Goal: Information Seeking & Learning: Learn about a topic

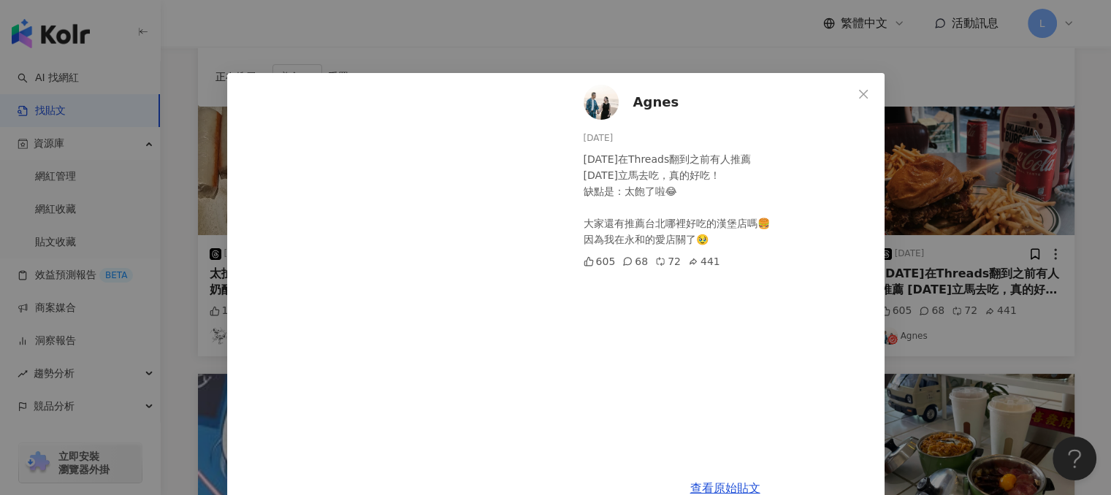
scroll to position [146, 0]
click at [614, 49] on div "[PERSON_NAME] [DATE] [DATE]在Threads翻到之前有人推薦 [DATE]立馬去吃，真的好吃！ 缺點是：太飽了啦😂 大家還有推薦台北…" at bounding box center [555, 247] width 1111 height 495
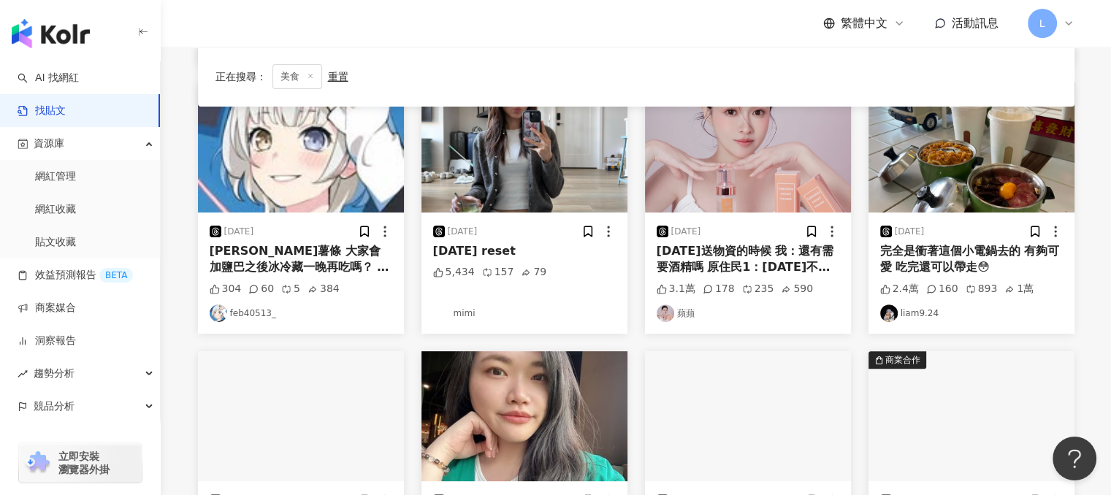
scroll to position [438, 0]
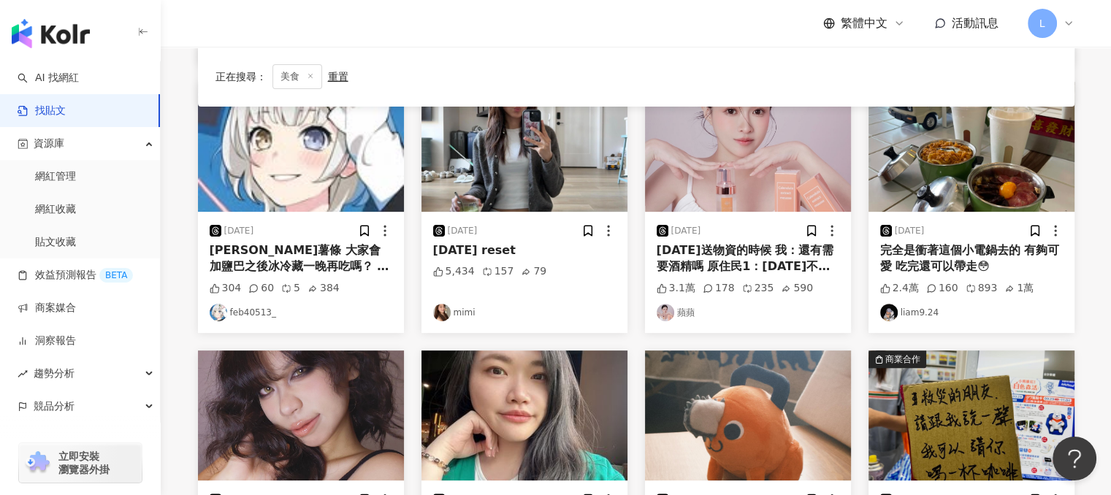
click at [976, 261] on div "完全是衝著這個小電鍋去的 有夠可愛 吃完還可以帶走😳" at bounding box center [971, 258] width 183 height 33
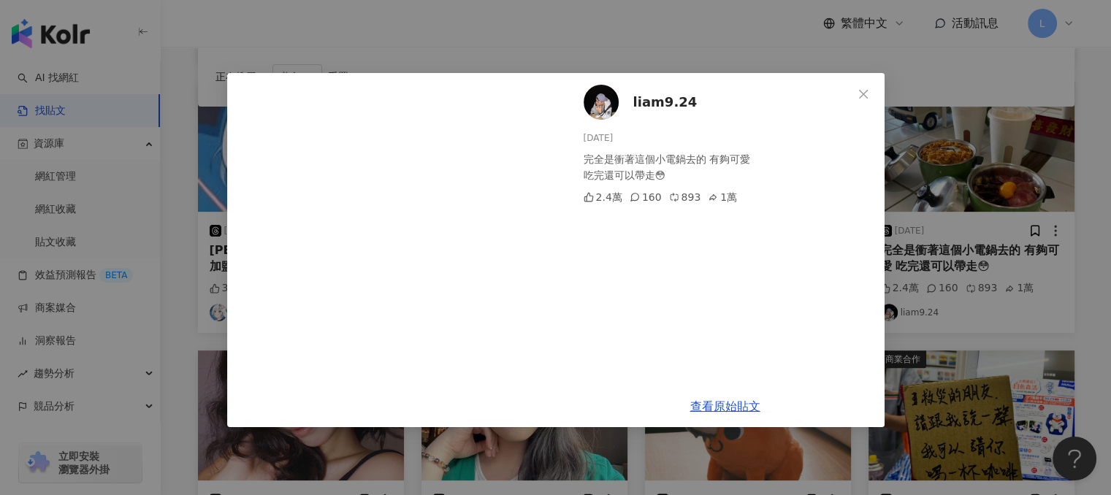
drag, startPoint x: 857, startPoint y: 96, endPoint x: 885, endPoint y: 104, distance: 28.9
click at [859, 96] on icon "close" at bounding box center [863, 94] width 12 height 12
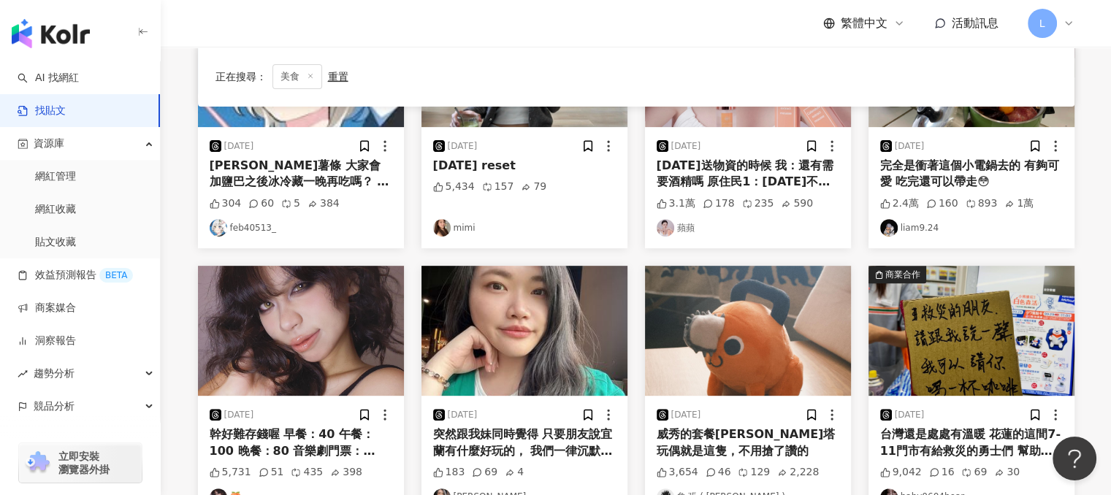
scroll to position [584, 0]
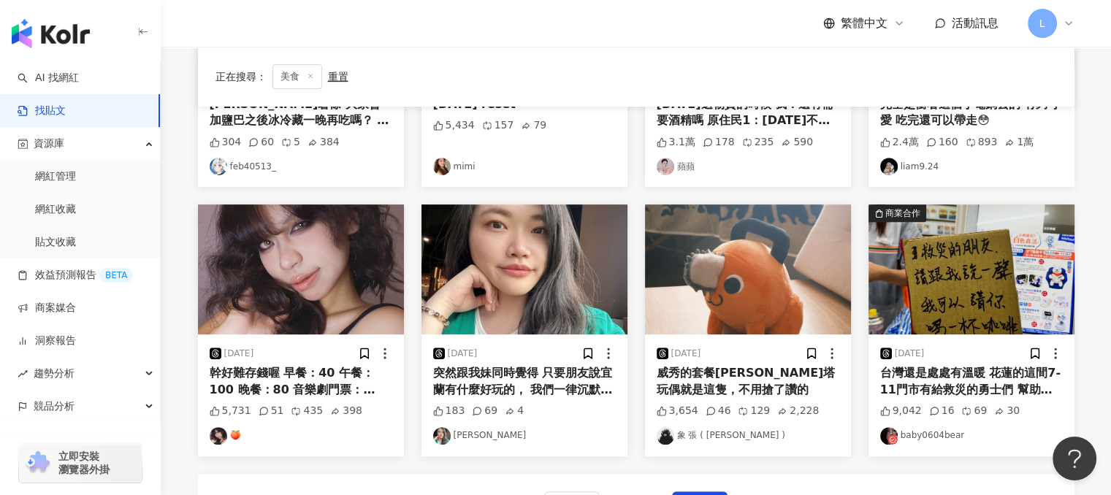
click at [267, 377] on div "幹好難存錢喔 早餐：40 午餐：100 晚餐：80 音樂劇門票：4700" at bounding box center [301, 381] width 183 height 33
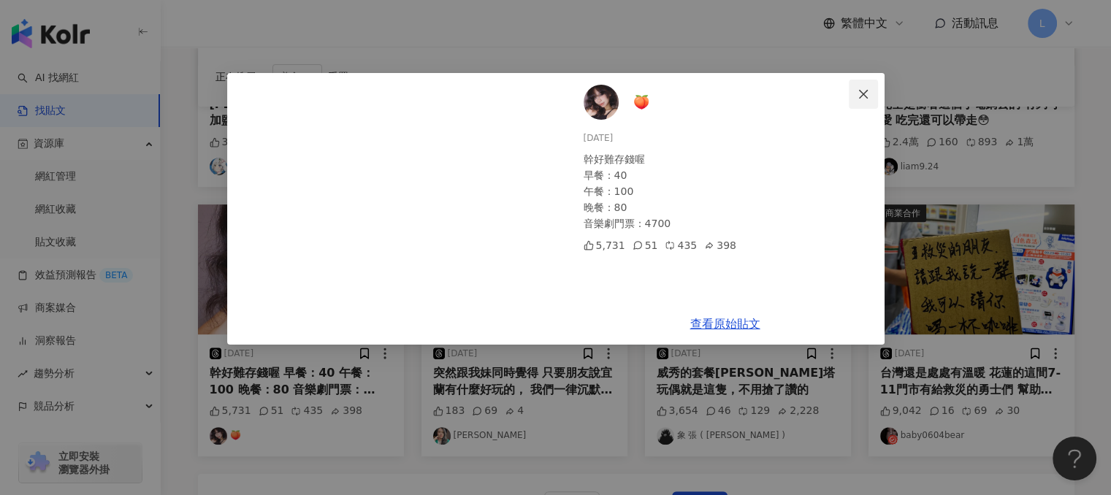
click at [862, 89] on icon "close" at bounding box center [863, 94] width 12 height 12
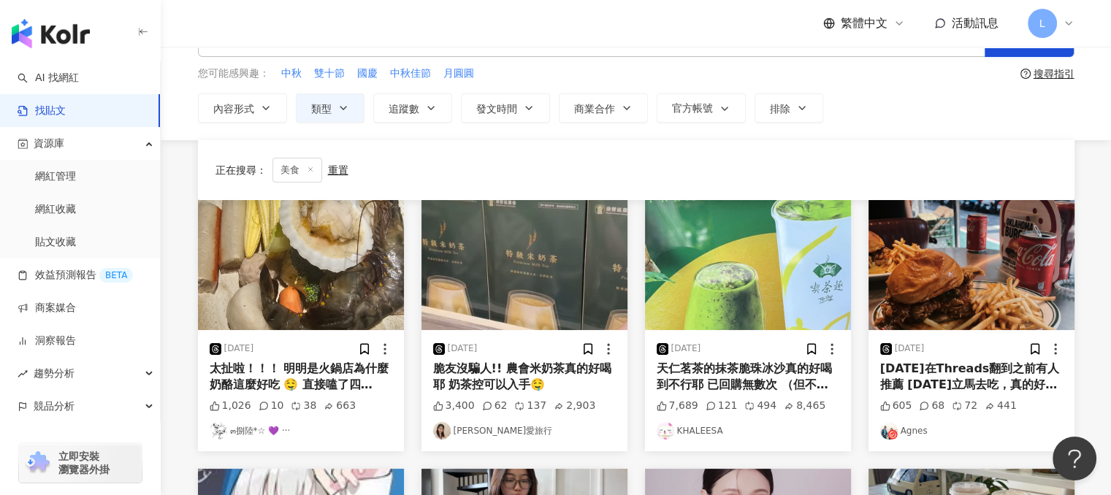
scroll to position [0, 0]
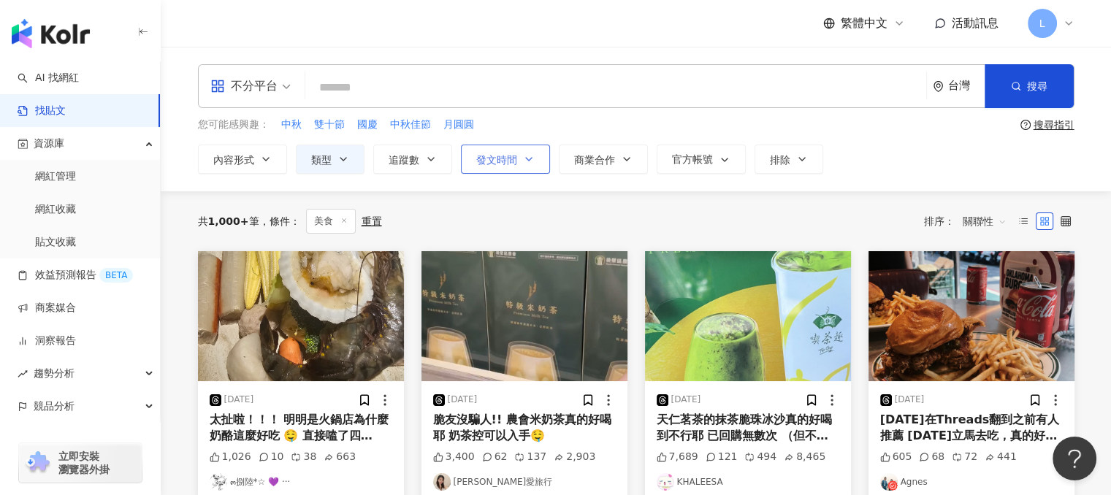
click at [495, 164] on span "發文時間" at bounding box center [496, 160] width 41 height 12
click at [514, 161] on span "發文時間" at bounding box center [496, 160] width 41 height 12
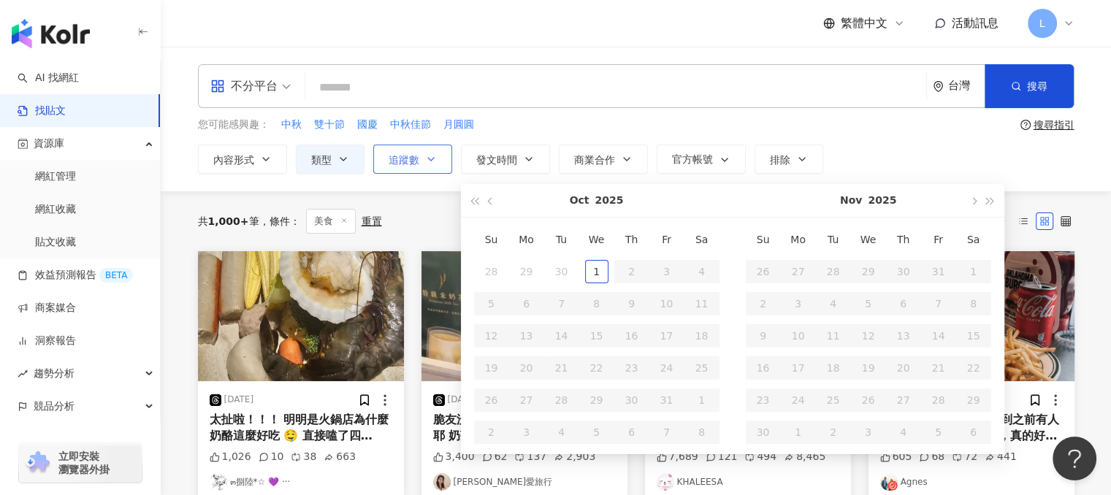
click at [439, 170] on button "追蹤數" at bounding box center [412, 159] width 79 height 29
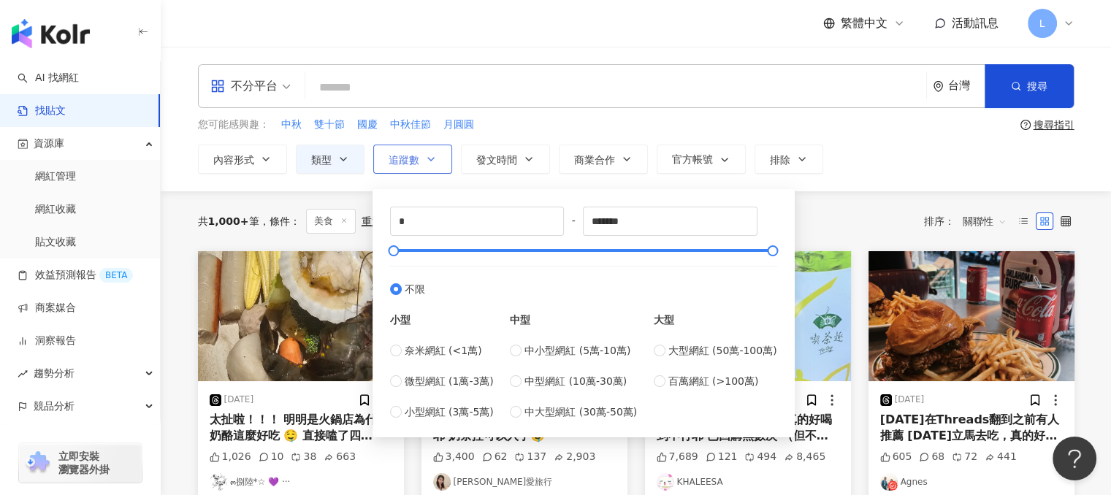
click at [436, 164] on button "追蹤數" at bounding box center [412, 159] width 79 height 29
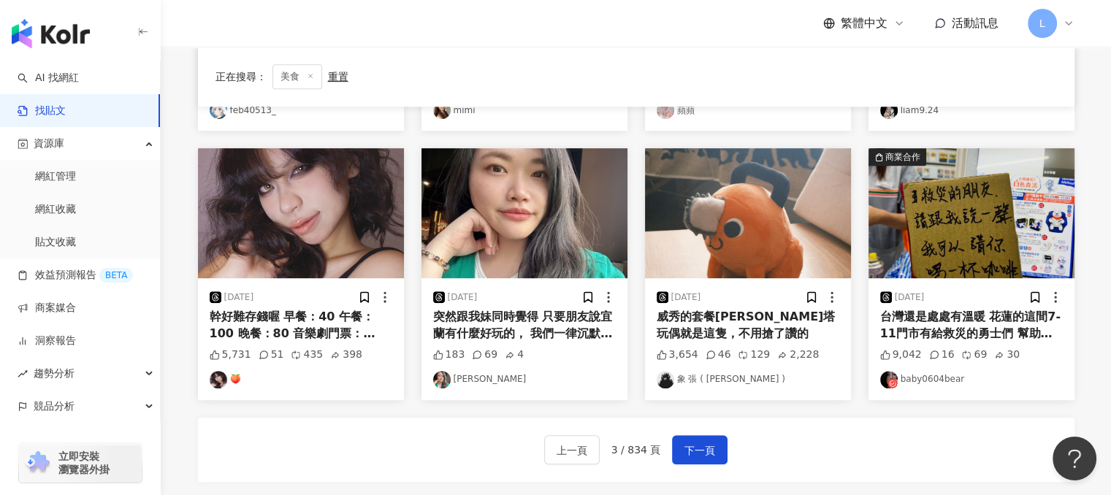
scroll to position [825, 0]
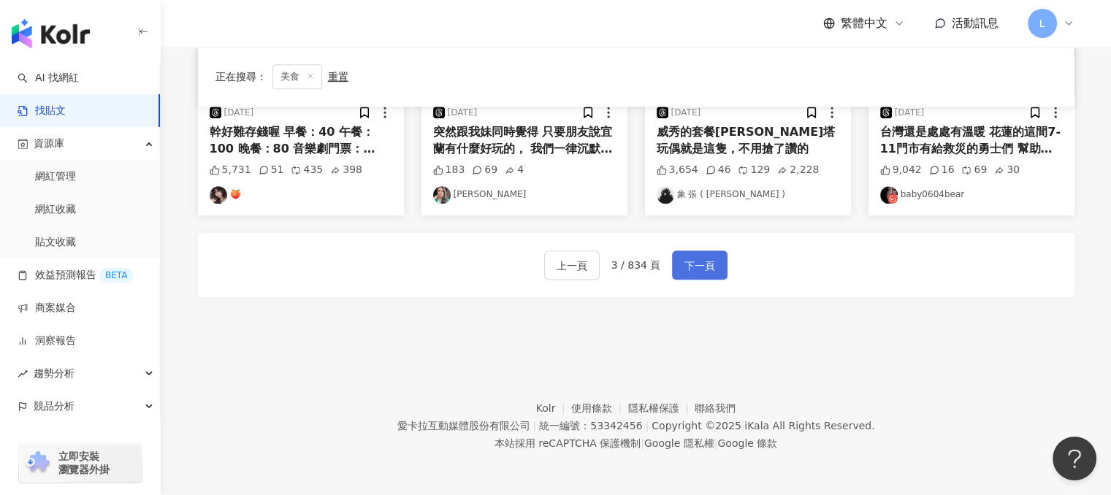
click at [701, 267] on span "下一頁" at bounding box center [699, 266] width 31 height 18
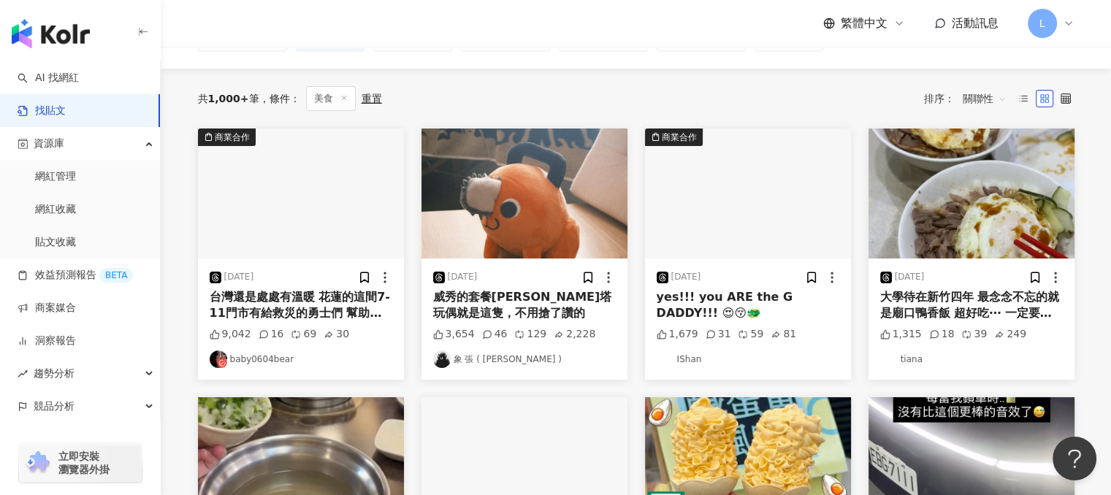
scroll to position [50, 0]
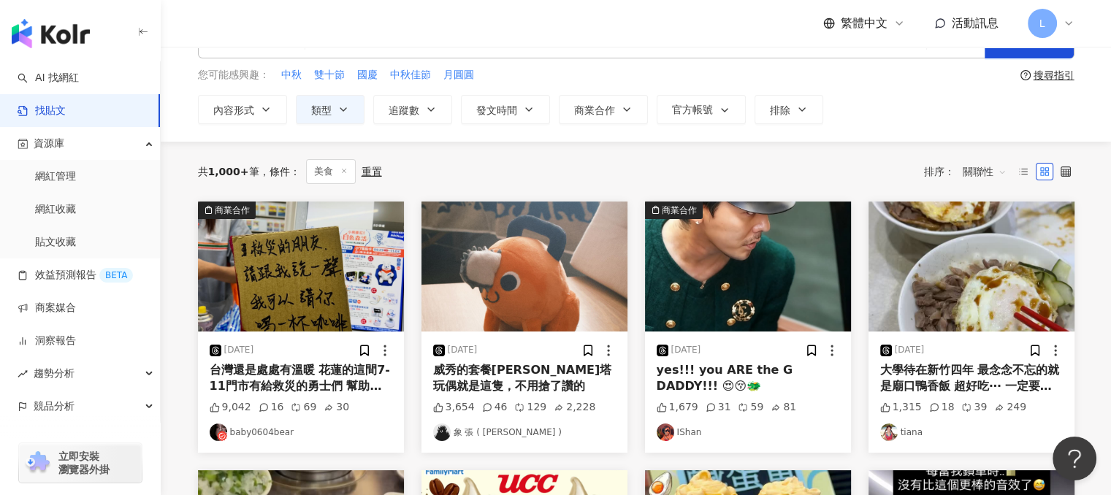
click at [943, 376] on div "大學待在新竹四年 最念念不忘的就是廟口鴨香飯 超好吃⋯ 一定要加半熟蛋！！！" at bounding box center [971, 378] width 183 height 33
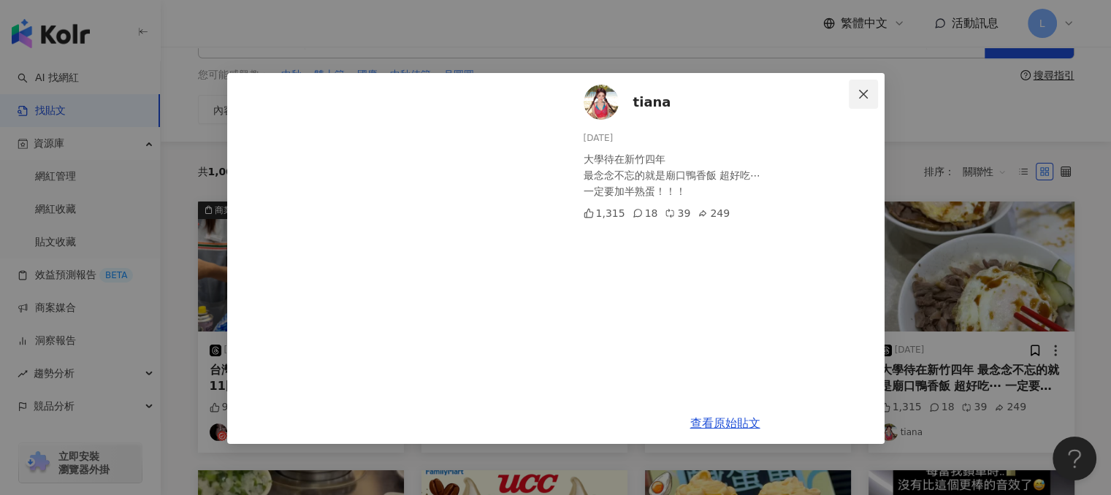
click at [862, 97] on icon "close" at bounding box center [863, 94] width 12 height 12
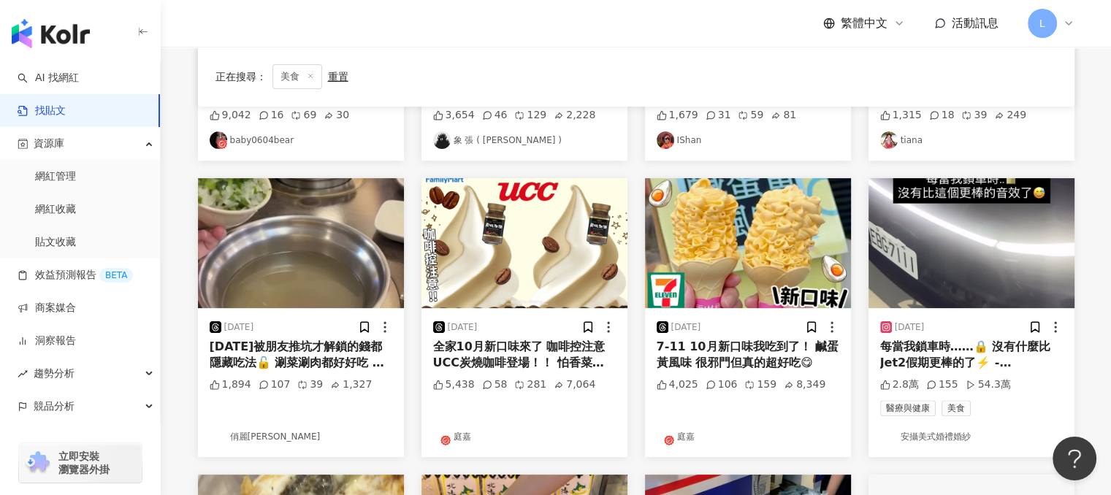
scroll to position [415, 0]
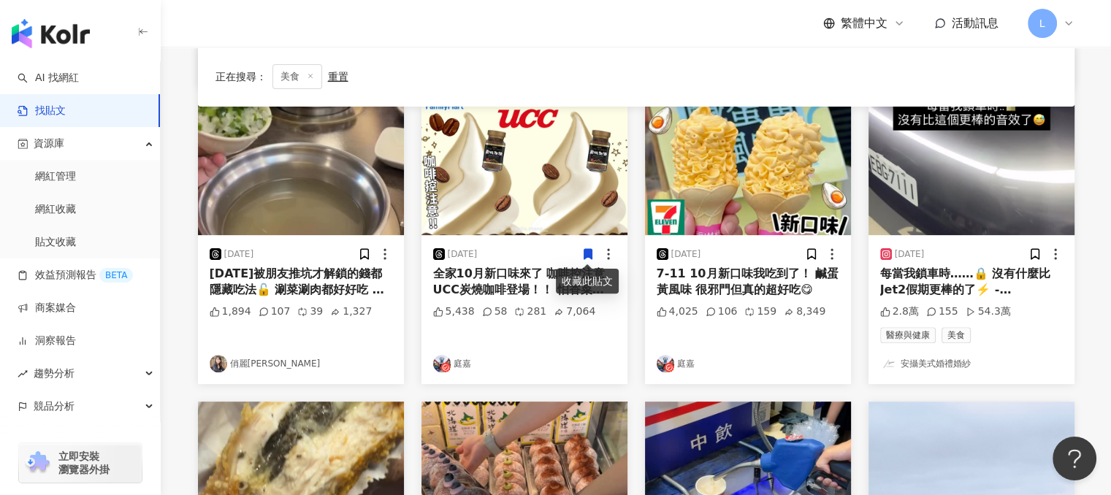
click at [304, 276] on div "[DATE]被朋友推坑才解鎖的錢都隱藏吃法🔓 涮菜涮肉都好好吃 不用額外點湯頭了～" at bounding box center [301, 282] width 183 height 33
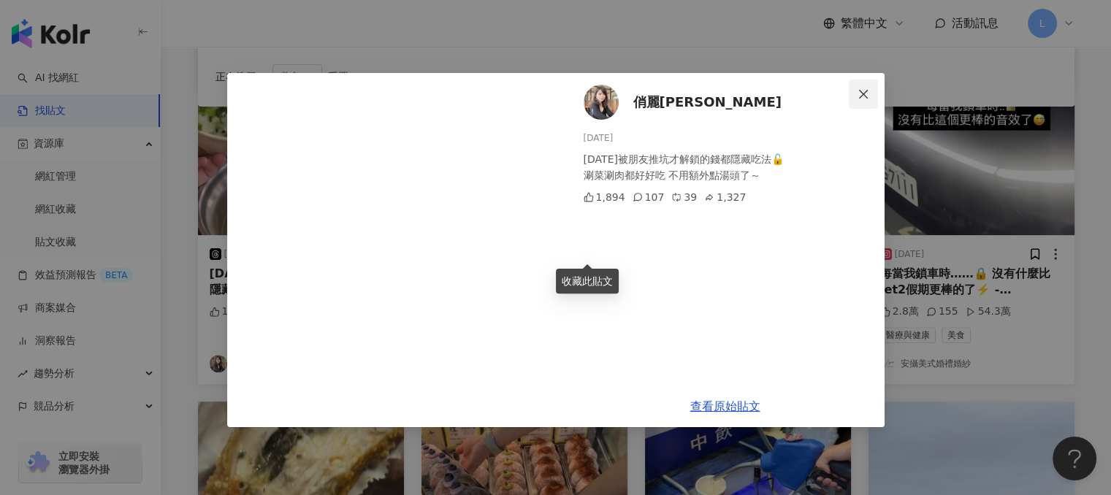
click at [860, 87] on button "Close" at bounding box center [863, 94] width 29 height 29
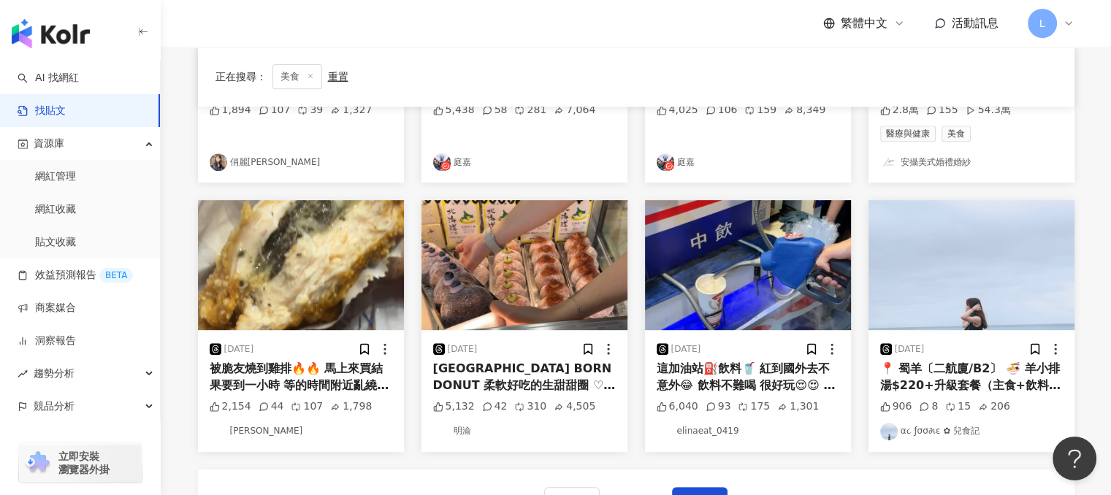
scroll to position [634, 0]
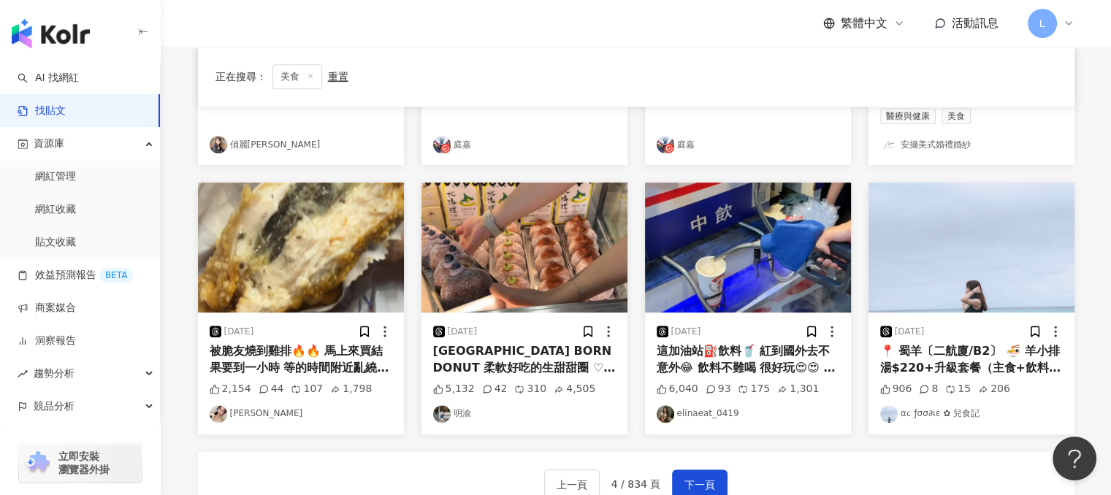
click at [301, 365] on div "被脆友燒到雞排🔥🔥 馬上來買結果要到一小時 等的時間附近亂繞 意外找到一間客滿的熱炒！！ 炒羊肉炒螺肉蔥蛋炒蛤蠣薑絲大腸 都很好吃== 這是什麼神店啊 雞排也…" at bounding box center [301, 359] width 183 height 33
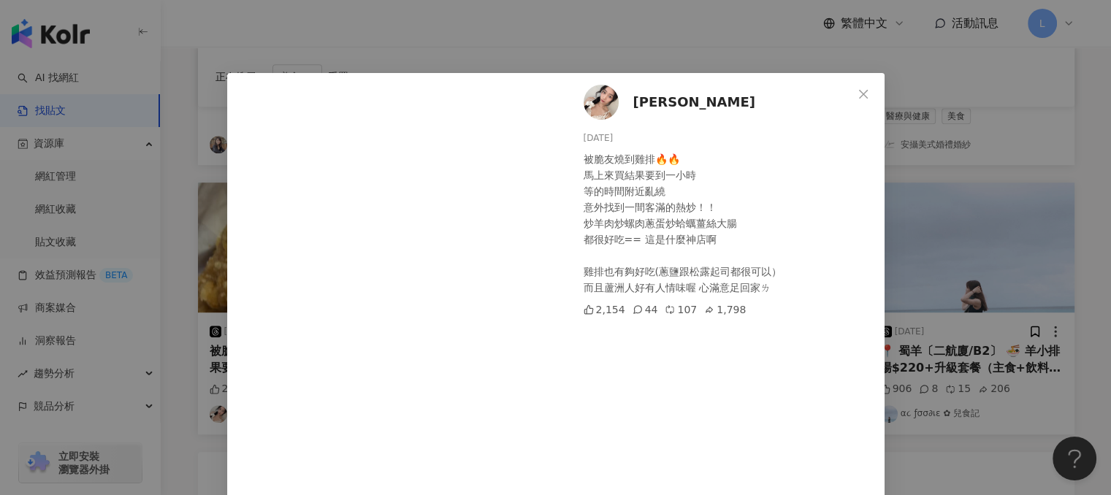
scroll to position [64, 0]
